Goal: Check status

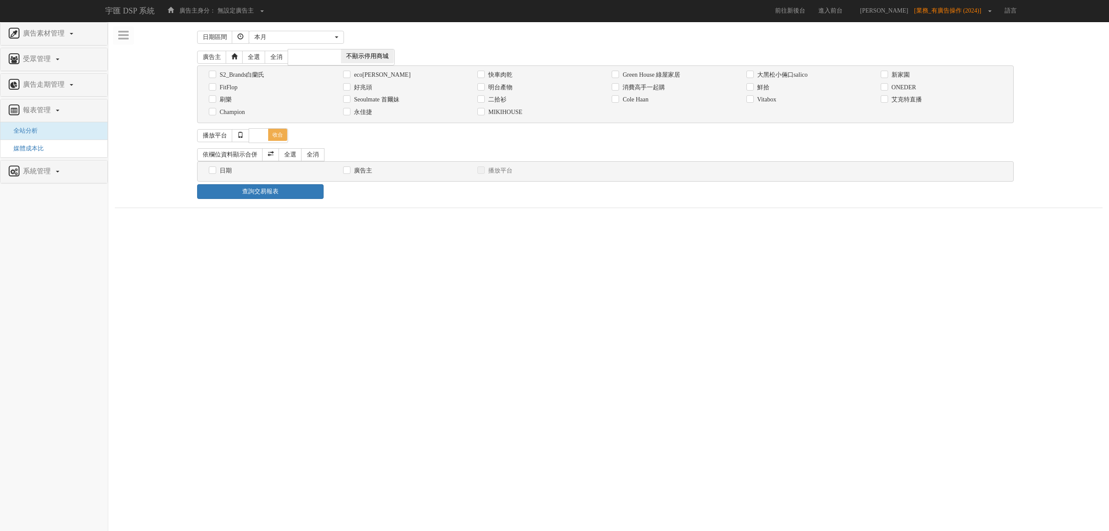
click at [657, 87] on label "消費高手一起購" at bounding box center [642, 87] width 45 height 9
click at [617, 87] on input "消費高手一起購" at bounding box center [615, 87] width 6 height 6
checkbox input "true"
click at [229, 175] on label "日期" at bounding box center [224, 170] width 14 height 9
click at [214, 173] on input "日期" at bounding box center [212, 171] width 6 height 6
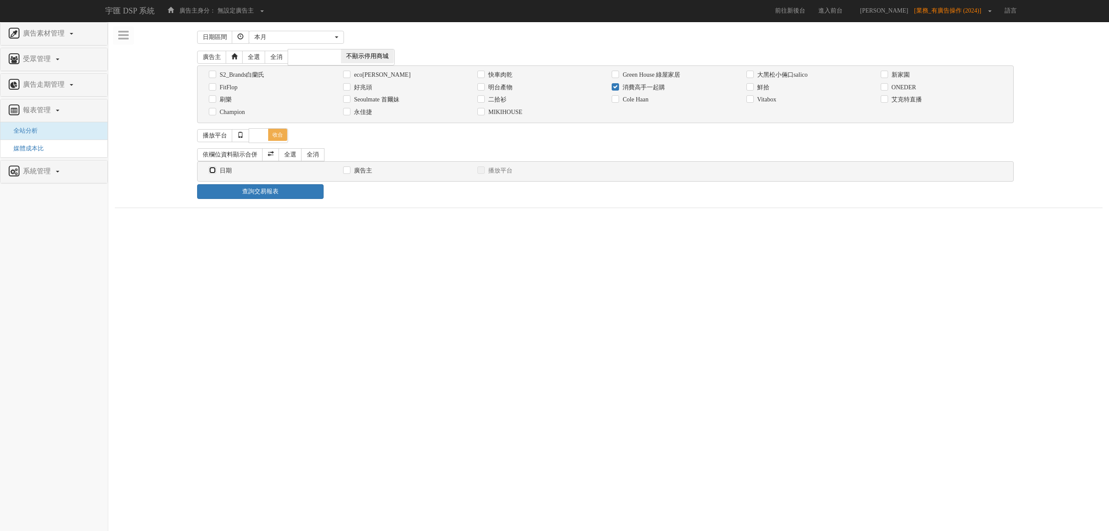
checkbox input "true"
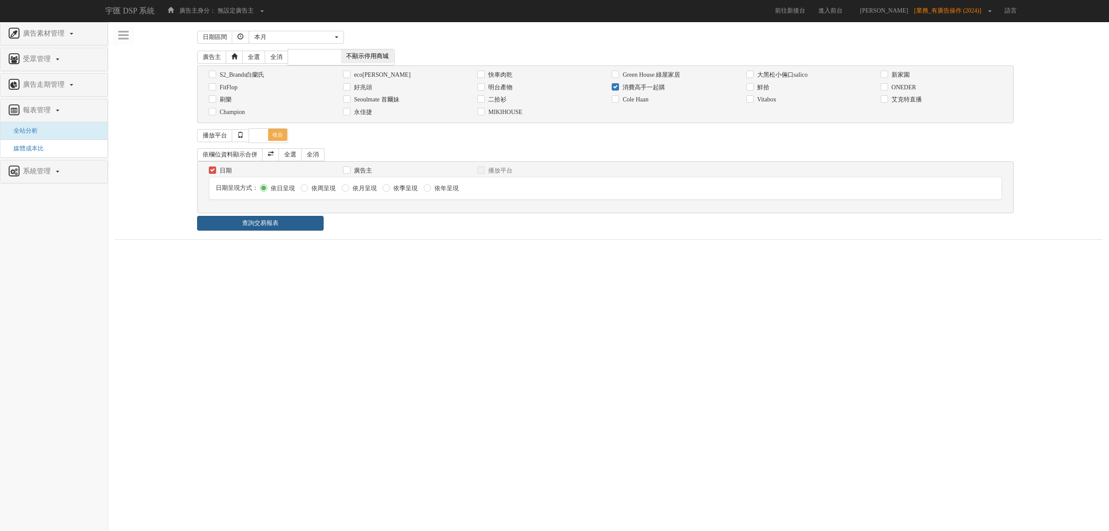
click at [253, 230] on link "查詢交易報表" at bounding box center [260, 223] width 126 height 15
click at [402, 226] on div "查詢交易報表" at bounding box center [609, 223] width 836 height 15
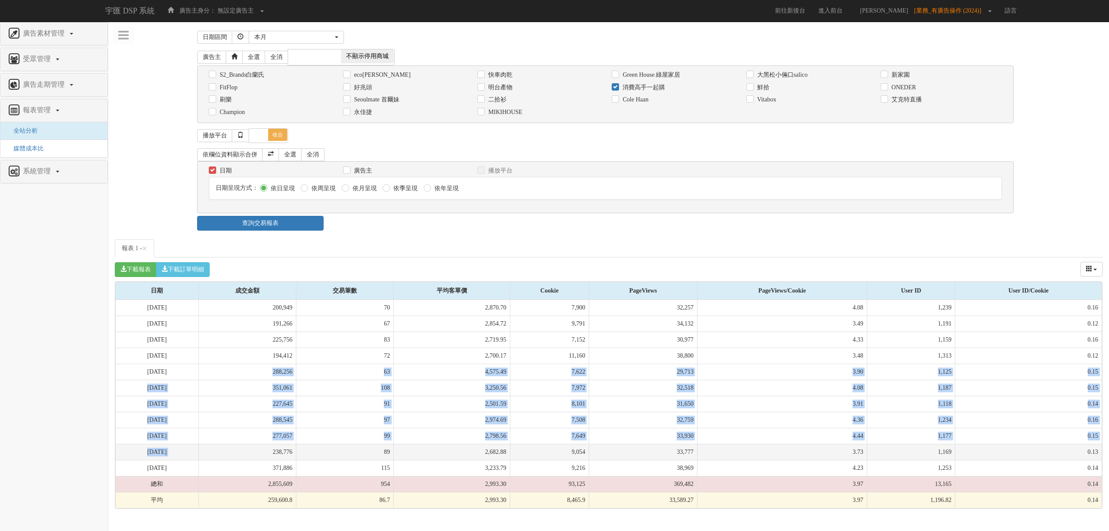
drag, startPoint x: 253, startPoint y: 388, endPoint x: 270, endPoint y: 453, distance: 66.8
click at [270, 453] on tbody "[DATE] 200,949 70 2,870.70 7,900 32,257 4.08 1,239 0.16 [DATE] 191,266 67 2,854…" at bounding box center [609, 404] width 986 height 208
click at [270, 453] on td "238,776" at bounding box center [246, 451] width 97 height 16
